Goal: Task Accomplishment & Management: Manage account settings

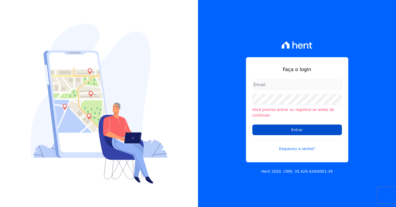
type input "[PERSON_NAME][EMAIL_ADDRESS][PERSON_NAME][DOMAIN_NAME]"
click at [280, 126] on input "Entrar" at bounding box center [296, 130] width 89 height 11
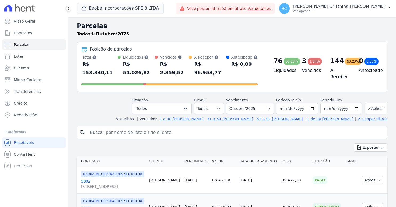
select select
click at [25, 82] on span "Minha Carteira" at bounding box center [27, 79] width 27 height 5
click at [25, 80] on span "Minha Carteira" at bounding box center [27, 79] width 27 height 5
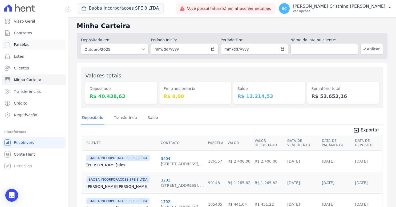
click at [13, 45] on link "Parcelas" at bounding box center [34, 44] width 64 height 11
select select
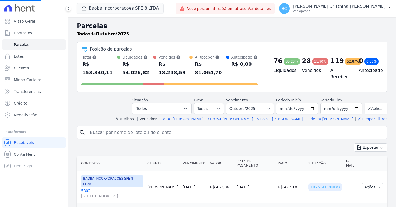
select select
type input "vinicius"
select select
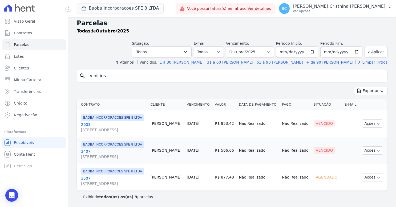
scroll to position [22, 0]
